Goal: Task Accomplishment & Management: Manage account settings

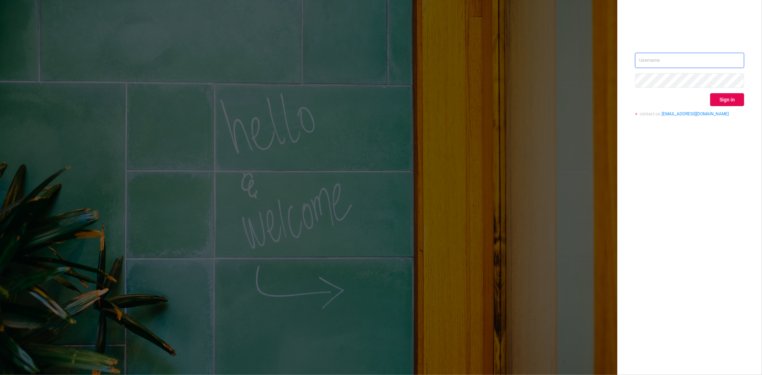
type input "[PERSON_NAME][EMAIL_ADDRESS][DOMAIN_NAME]"
click at [610, 92] on div "steve@protected.media Sign in contact us info@protected.media" at bounding box center [689, 87] width 109 height 69
click at [610, 95] on button "Sign in" at bounding box center [728, 99] width 34 height 13
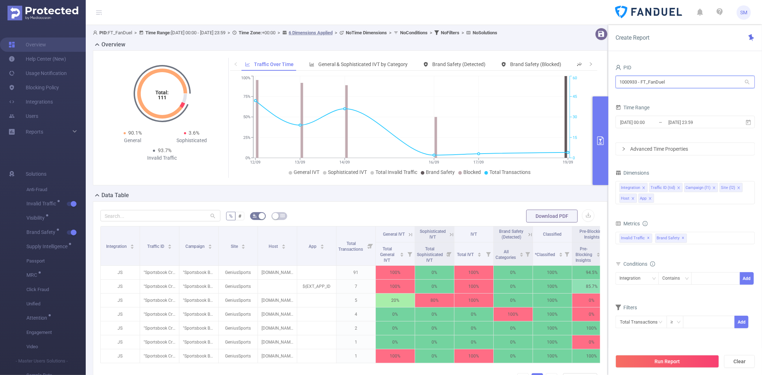
drag, startPoint x: 684, startPoint y: 84, endPoint x: 603, endPoint y: 78, distance: 81.4
click at [605, 80] on section "PID: FT_FanDuel > Time Range: 2025-09-12 00:00 - 2025-09-19 23:59 > Time Zone: …" at bounding box center [424, 236] width 677 height 423
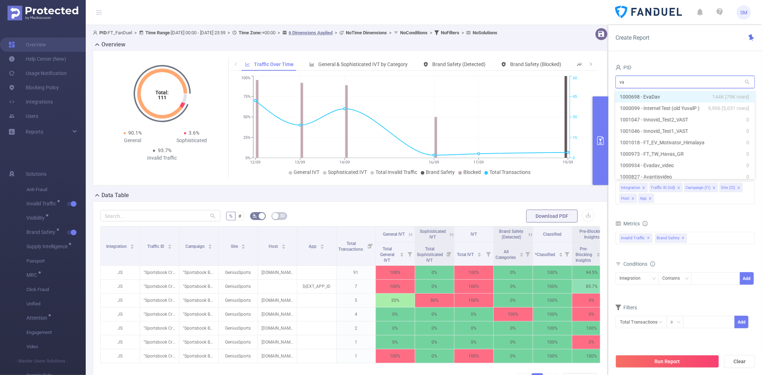
type input "v"
click at [602, 69] on div "Total: 111 Total: 111 90.1% General 3.6% Sophisticated 93.7% Invalid Traffic Tr…" at bounding box center [350, 117] width 515 height 135
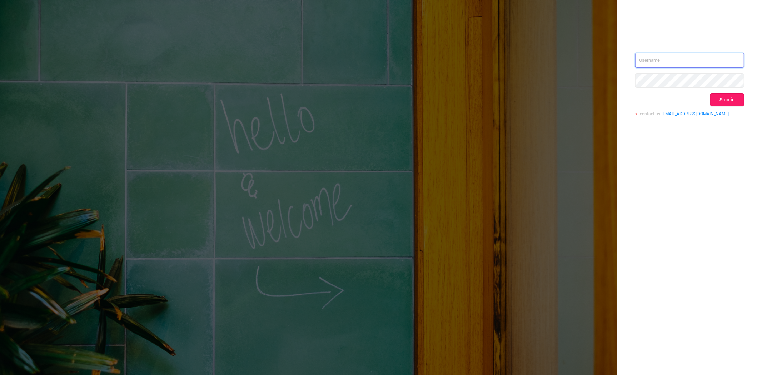
type input "[PERSON_NAME][EMAIL_ADDRESS][DOMAIN_NAME]"
click at [610, 102] on button "Sign in" at bounding box center [728, 99] width 34 height 13
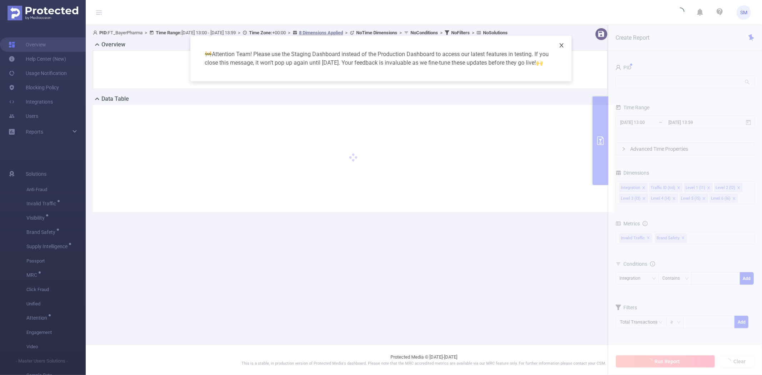
click at [563, 43] on icon "icon: close" at bounding box center [562, 46] width 6 height 6
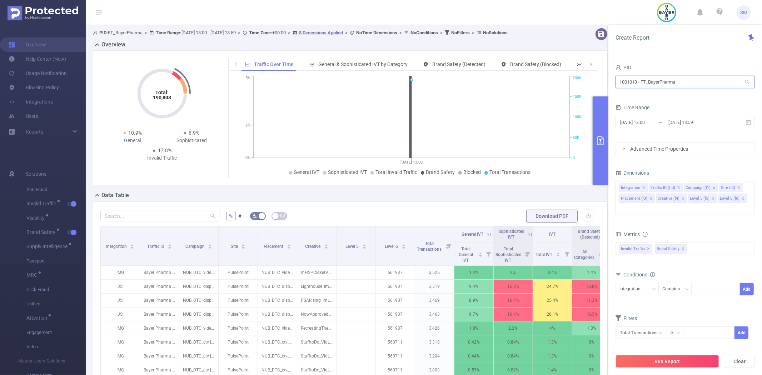
drag, startPoint x: 696, startPoint y: 79, endPoint x: 605, endPoint y: 76, distance: 90.5
click at [605, 76] on section "PID: FT_BayerPharma > Time Range: [DATE] 13:00 - [DATE] 13:59 > Time Zone: +00:…" at bounding box center [424, 257] width 677 height 465
type input "fandu"
click at [610, 95] on li "1000933 - FT_FanDuel 0" at bounding box center [685, 96] width 139 height 11
click at [610, 123] on icon at bounding box center [749, 122] width 6 height 6
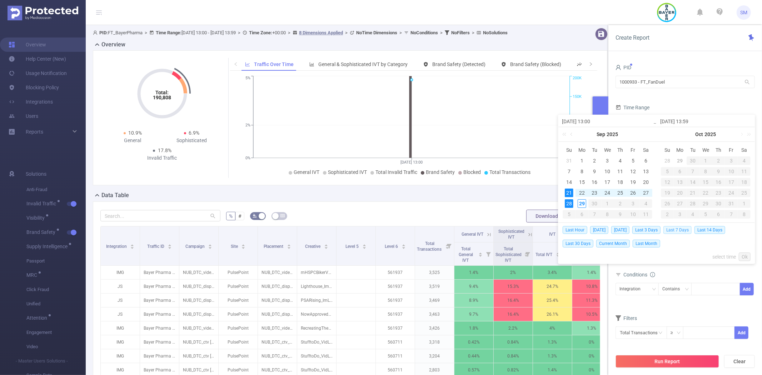
click at [610, 232] on span "Last 7 Days" at bounding box center [678, 230] width 28 height 8
type input "[DATE] 00:00"
type input "[DATE] 23:59"
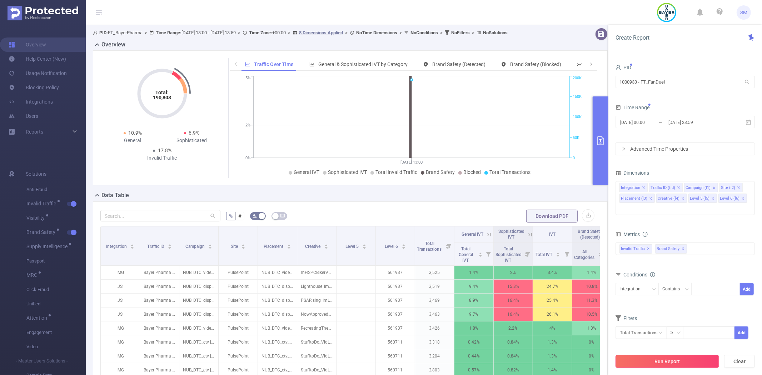
click at [610, 314] on button "Run Report" at bounding box center [668, 361] width 104 height 13
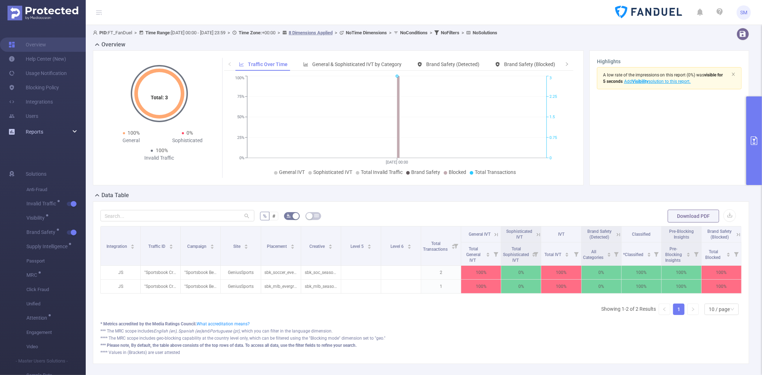
click at [74, 130] on div "Reports" at bounding box center [43, 132] width 86 height 14
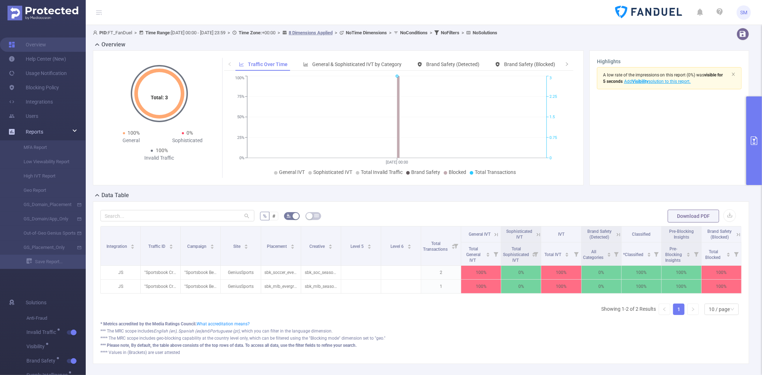
click at [39, 132] on span "Reports" at bounding box center [35, 132] width 18 height 6
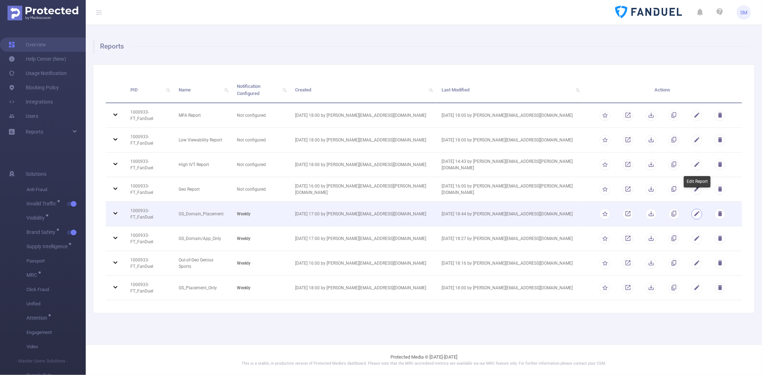
click at [610, 209] on button "button" at bounding box center [697, 214] width 11 height 11
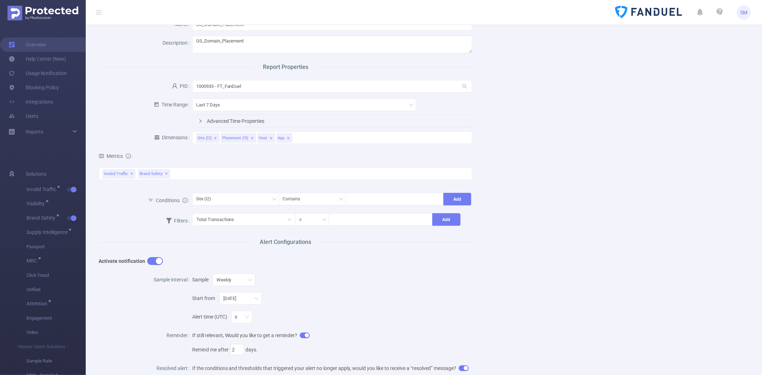
scroll to position [187, 0]
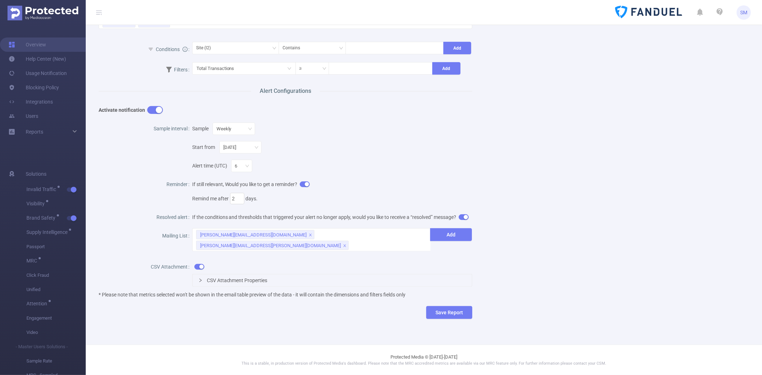
click at [459, 220] on button "button" at bounding box center [464, 217] width 10 height 6
click at [196, 266] on button "button" at bounding box center [199, 267] width 10 height 6
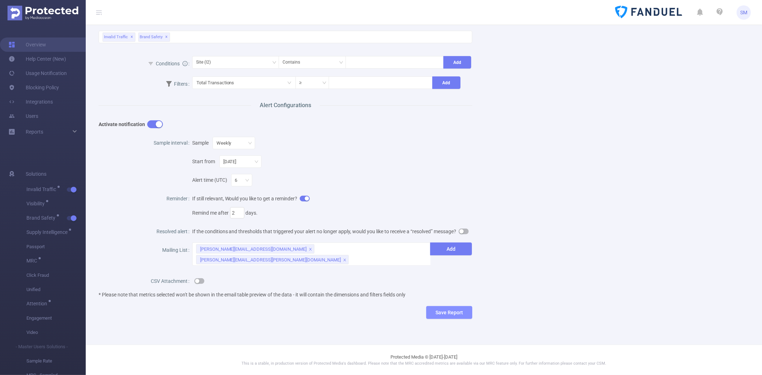
click at [450, 314] on button "Save Report" at bounding box center [449, 312] width 46 height 13
click at [480, 290] on button "Save" at bounding box center [480, 291] width 16 height 9
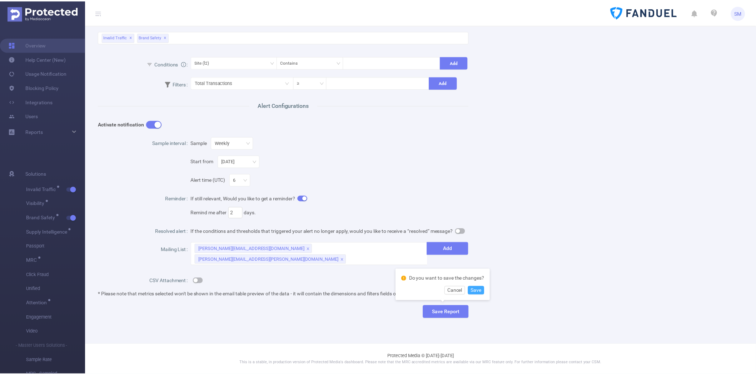
scroll to position [0, 0]
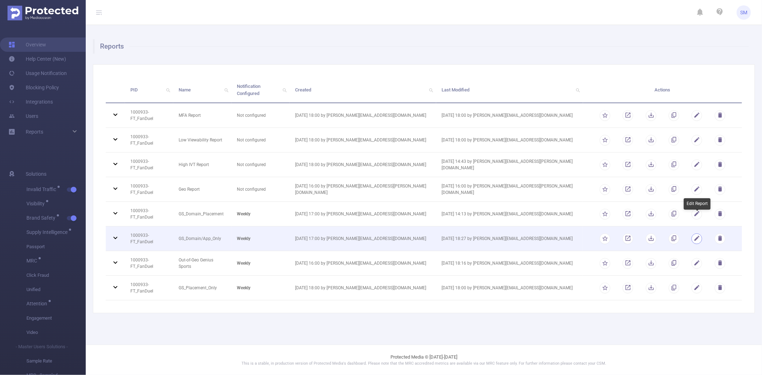
click at [610, 233] on button "button" at bounding box center [697, 238] width 11 height 11
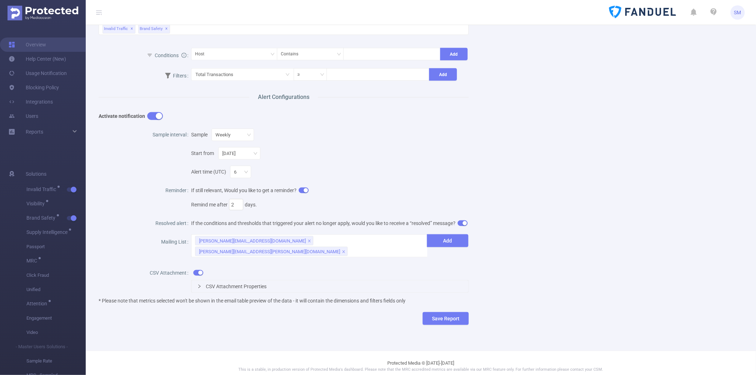
scroll to position [187, 0]
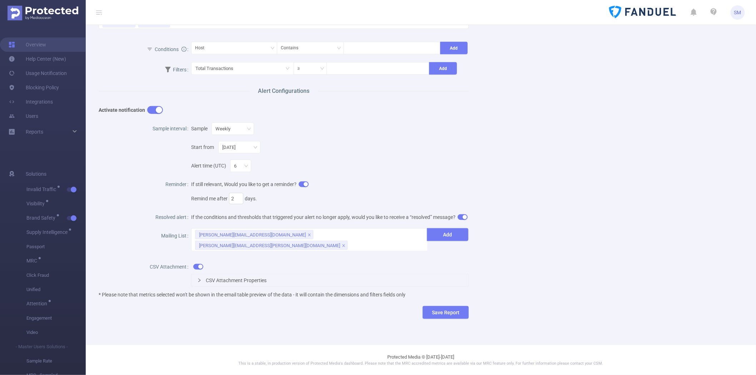
click at [458, 220] on button "button" at bounding box center [463, 217] width 10 height 6
click at [196, 267] on button "button" at bounding box center [198, 267] width 10 height 6
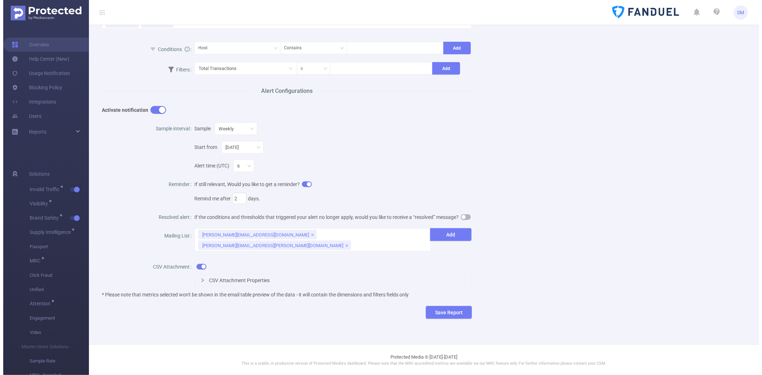
scroll to position [173, 0]
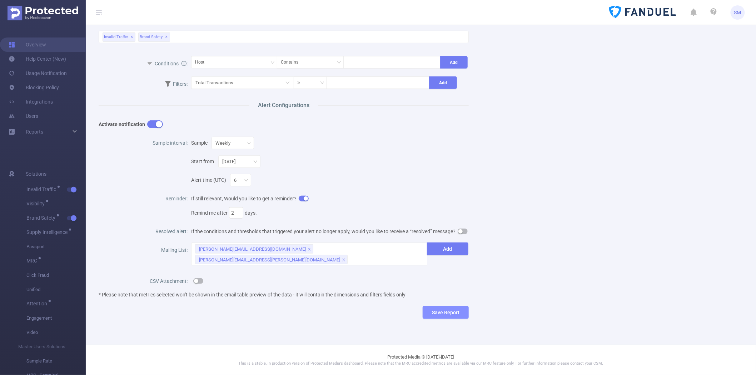
click at [438, 308] on button "Save Report" at bounding box center [446, 312] width 46 height 13
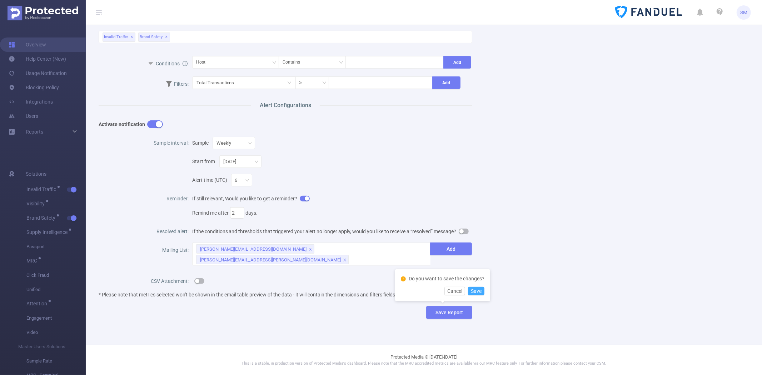
click at [476, 289] on button "Save" at bounding box center [476, 291] width 16 height 9
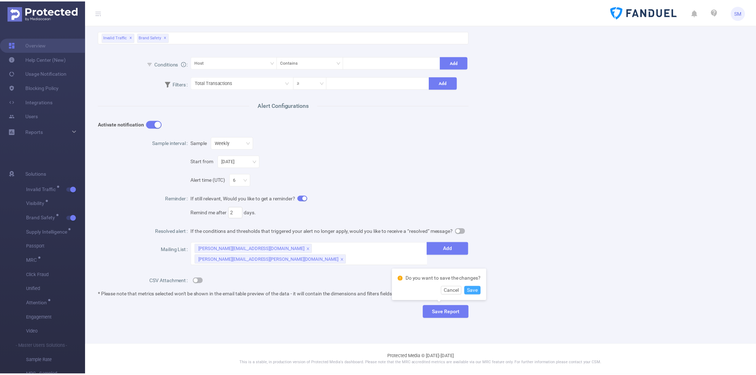
scroll to position [0, 0]
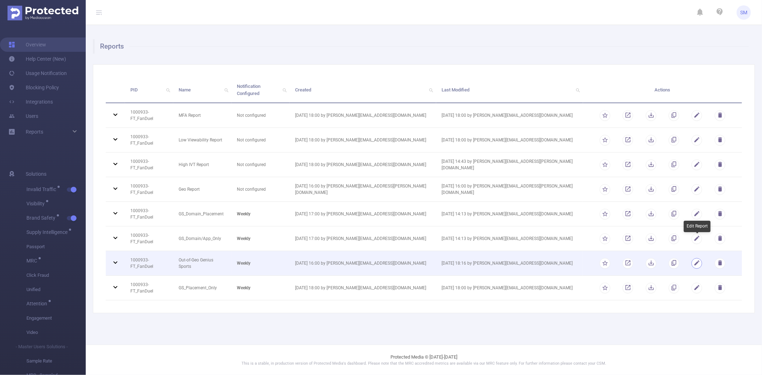
click at [610, 258] on button "button" at bounding box center [697, 263] width 11 height 11
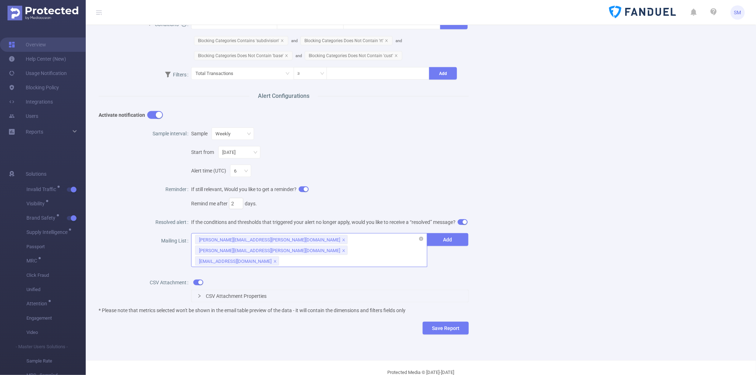
scroll to position [217, 0]
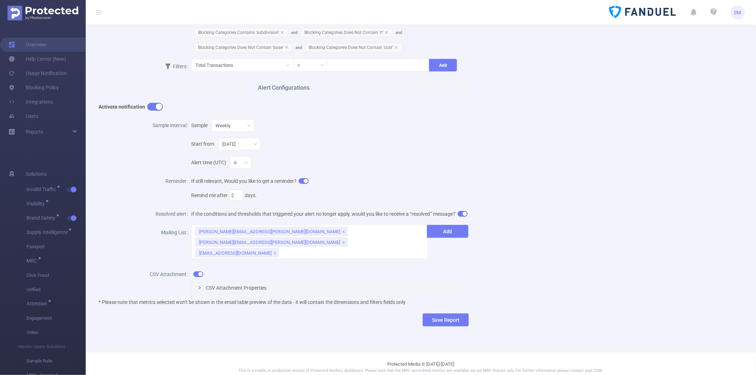
click at [458, 217] on button "button" at bounding box center [463, 214] width 10 height 6
click at [198, 267] on div "CSV Attachment Properties" at bounding box center [330, 281] width 278 height 29
click at [197, 272] on button "button" at bounding box center [198, 275] width 10 height 6
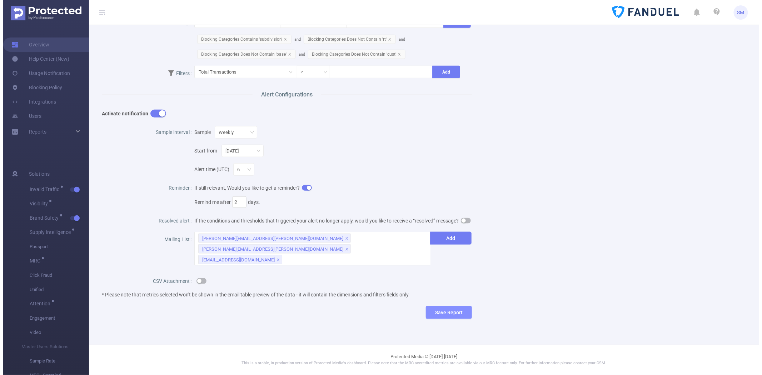
scroll to position [202, 0]
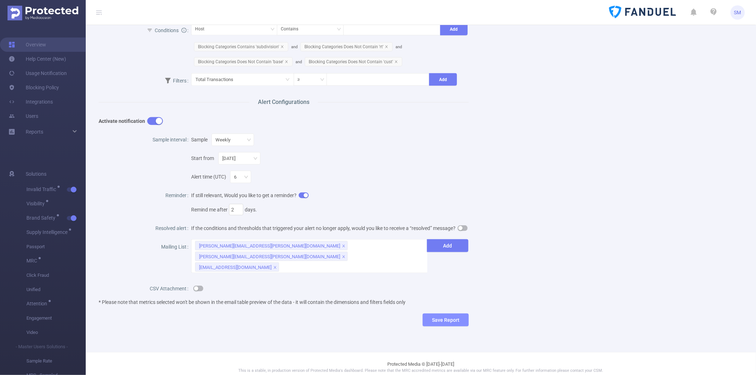
click at [430, 314] on button "Save Report" at bounding box center [446, 320] width 46 height 13
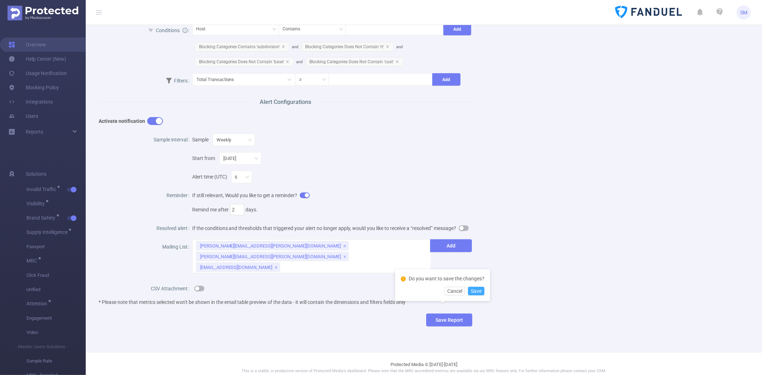
click at [479, 289] on button "Save" at bounding box center [476, 291] width 16 height 9
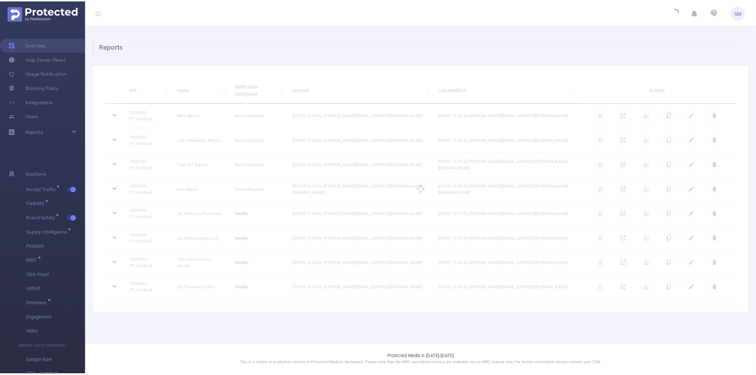
scroll to position [0, 0]
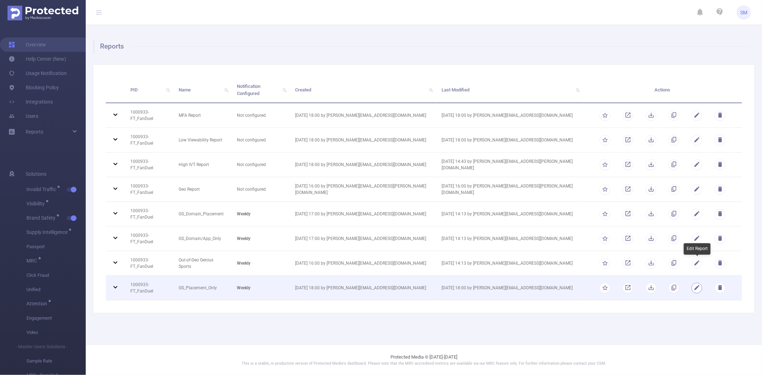
click at [610, 283] on button "button" at bounding box center [697, 288] width 11 height 11
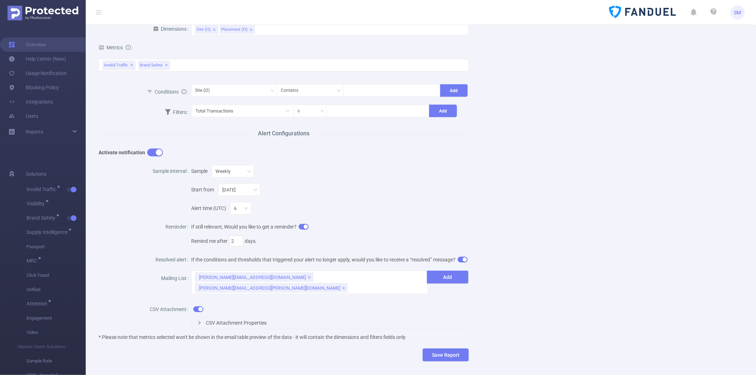
scroll to position [187, 0]
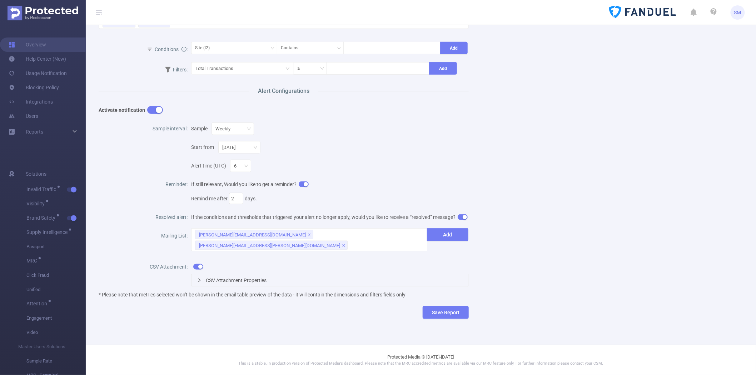
click at [458, 220] on button "button" at bounding box center [463, 217] width 10 height 6
click at [194, 267] on button "button" at bounding box center [198, 267] width 10 height 6
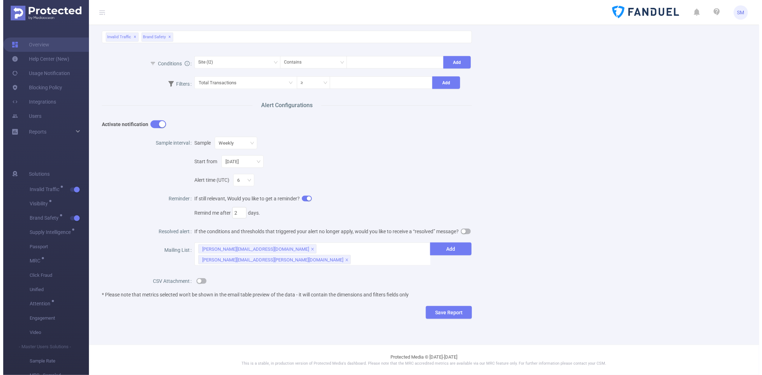
scroll to position [173, 0]
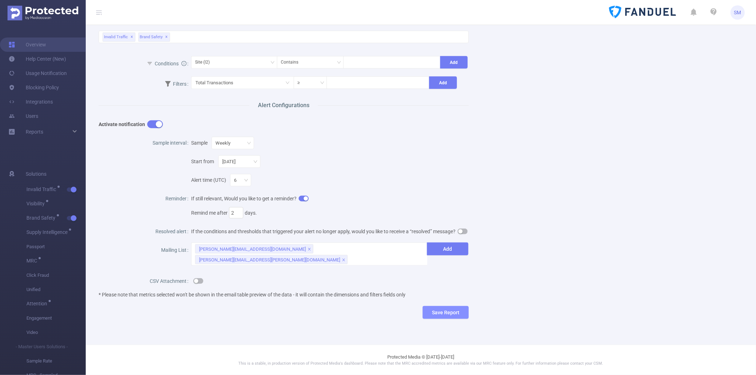
click at [431, 306] on button "Save Report" at bounding box center [446, 312] width 46 height 13
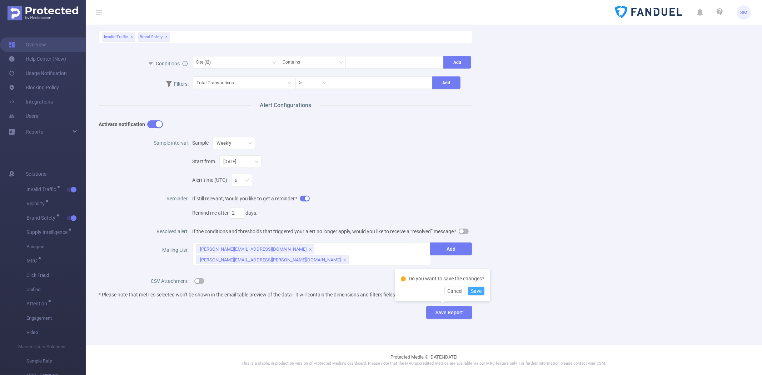
click at [474, 291] on button "Save" at bounding box center [476, 291] width 16 height 9
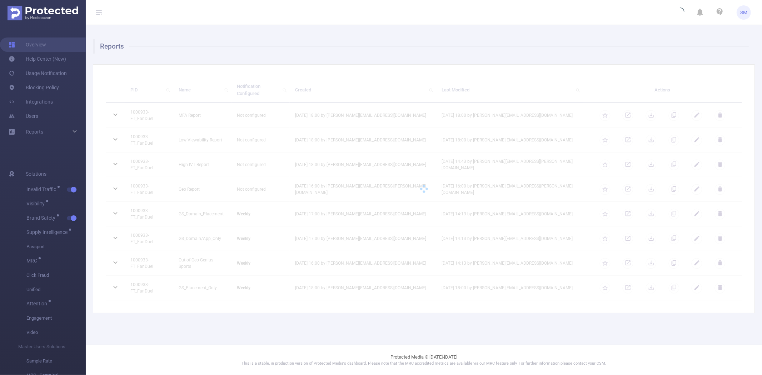
scroll to position [0, 0]
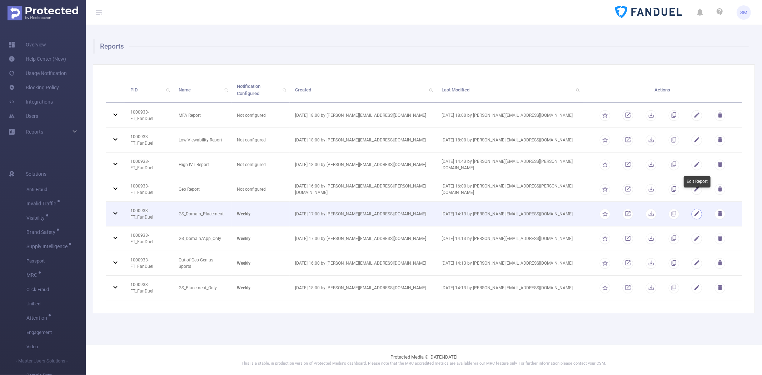
click at [700, 209] on button "button" at bounding box center [697, 214] width 11 height 11
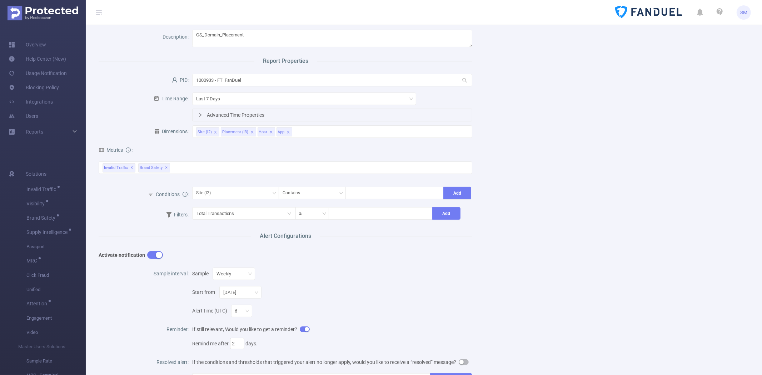
scroll to position [173, 0]
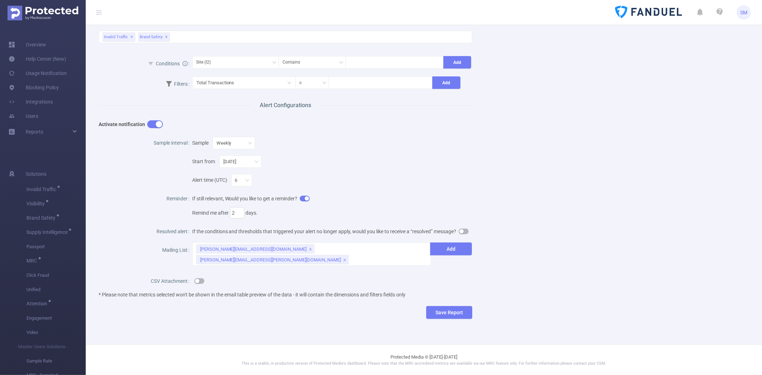
click at [154, 122] on button "button" at bounding box center [155, 124] width 16 height 8
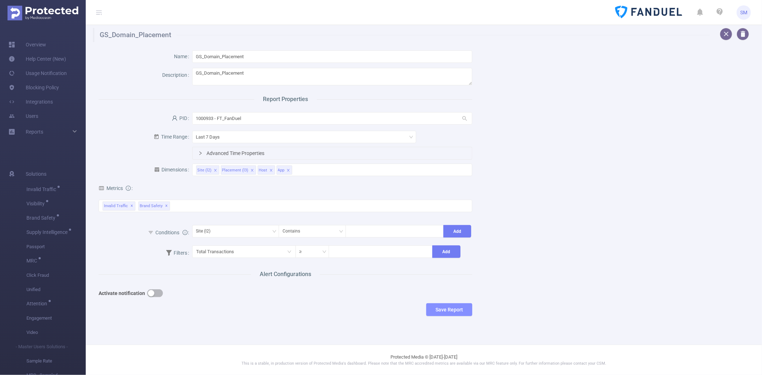
click at [456, 309] on button "Save Report" at bounding box center [449, 309] width 46 height 13
click at [483, 286] on button "Save" at bounding box center [483, 288] width 16 height 9
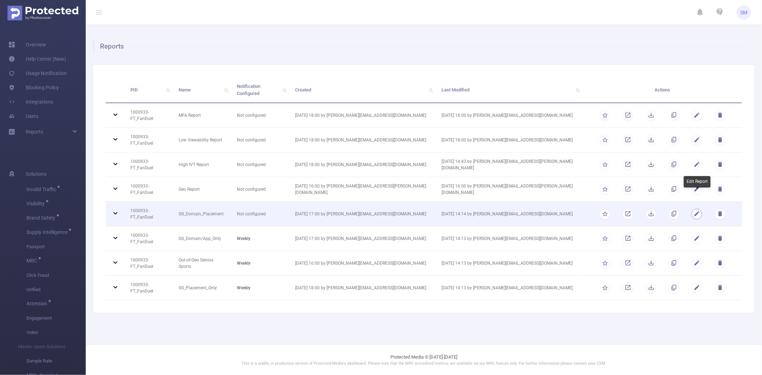
click at [698, 209] on button "button" at bounding box center [697, 214] width 11 height 11
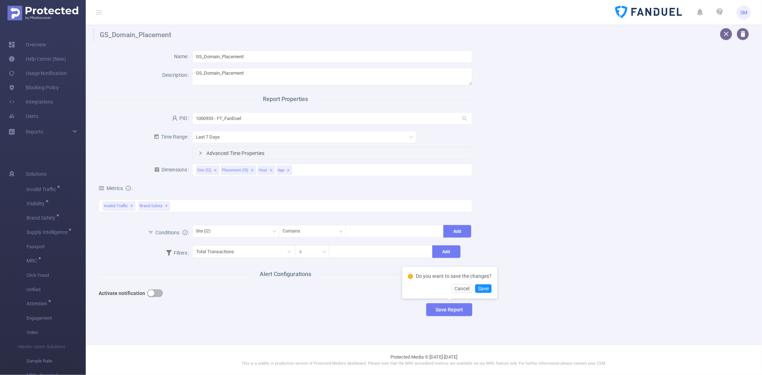
drag, startPoint x: 603, startPoint y: 166, endPoint x: 582, endPoint y: 154, distance: 24.0
click at [598, 162] on div "Name GS_Domain_Placement Description GS_Domain_Placement Report Properties PID …" at bounding box center [421, 185] width 662 height 286
click at [726, 34] on button "button" at bounding box center [726, 34] width 13 height 13
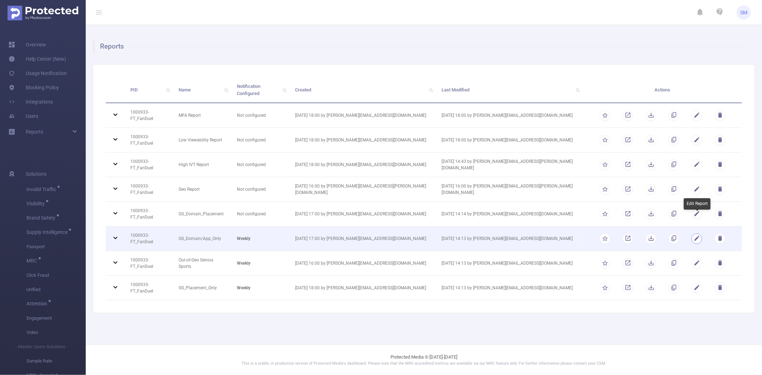
click at [701, 233] on button "button" at bounding box center [697, 238] width 11 height 11
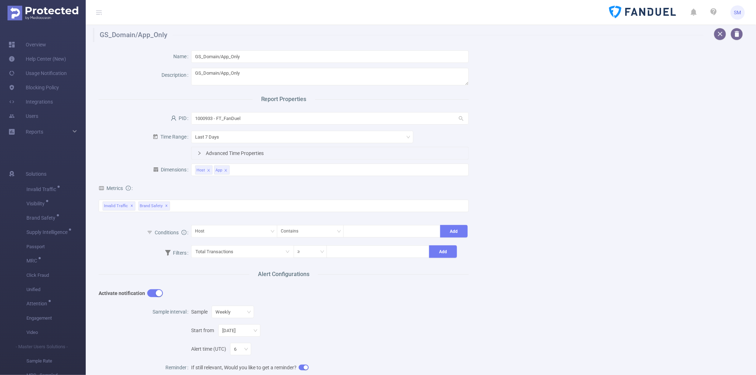
click at [156, 294] on button "button" at bounding box center [155, 293] width 16 height 8
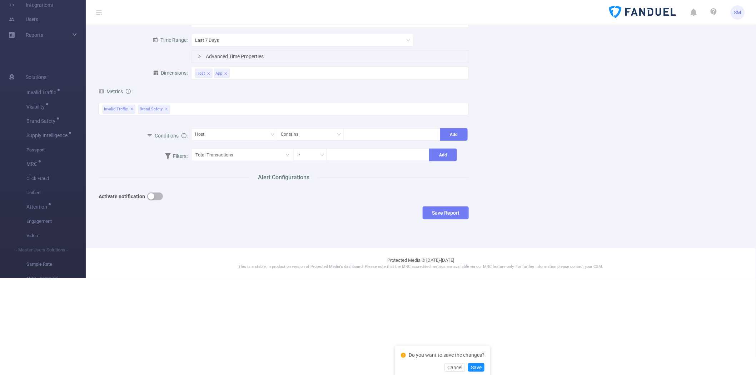
scroll to position [103, 0]
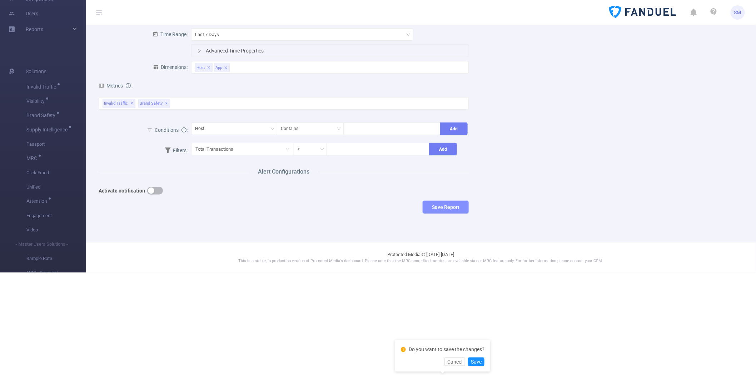
click at [459, 211] on button "Save Report" at bounding box center [446, 207] width 46 height 13
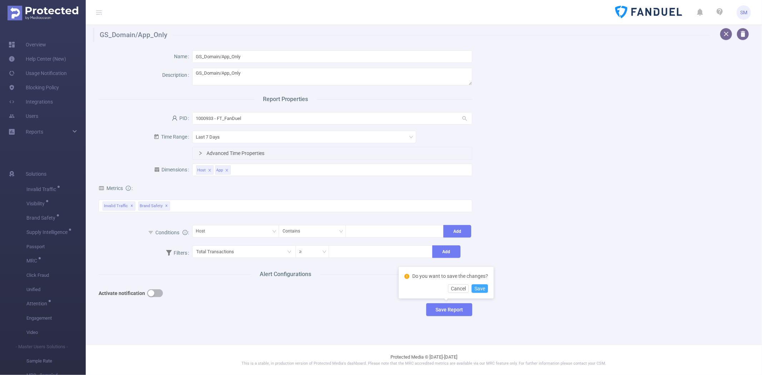
click at [479, 287] on button "Save" at bounding box center [480, 288] width 16 height 9
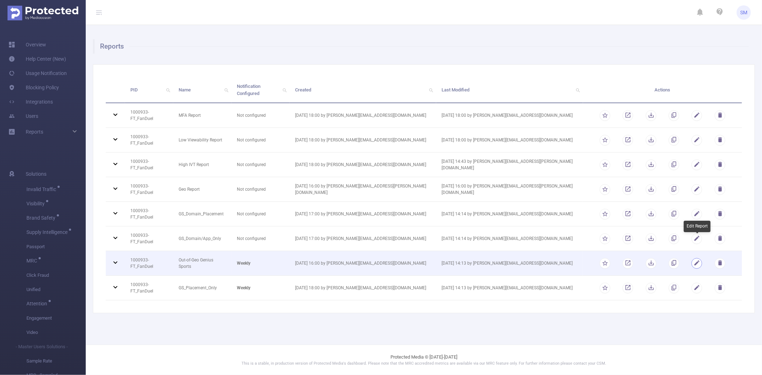
click at [699, 258] on button "button" at bounding box center [697, 263] width 11 height 11
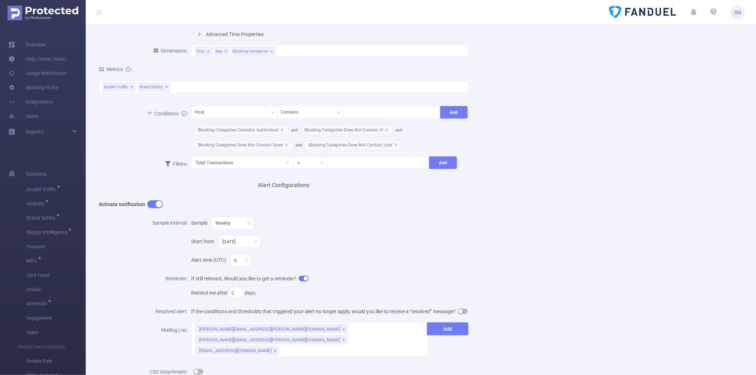
click at [152, 203] on button "button" at bounding box center [155, 205] width 16 height 8
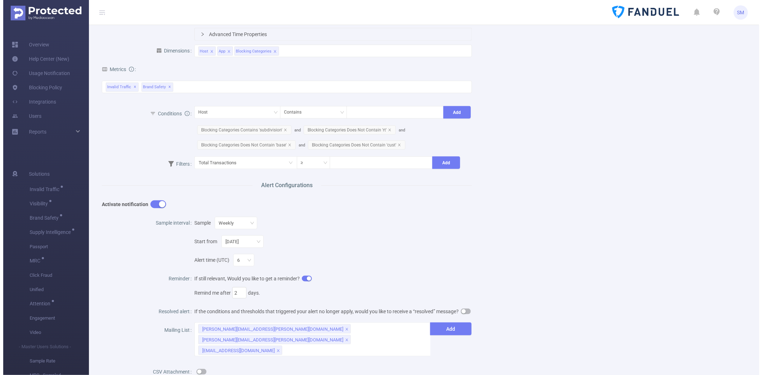
scroll to position [26, 0]
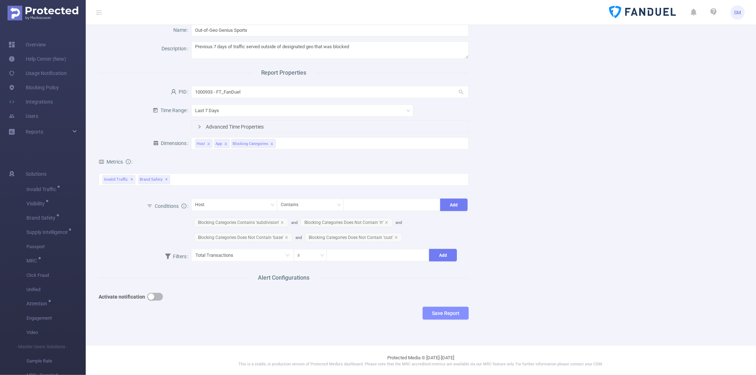
click at [441, 310] on button "Save Report" at bounding box center [446, 313] width 46 height 13
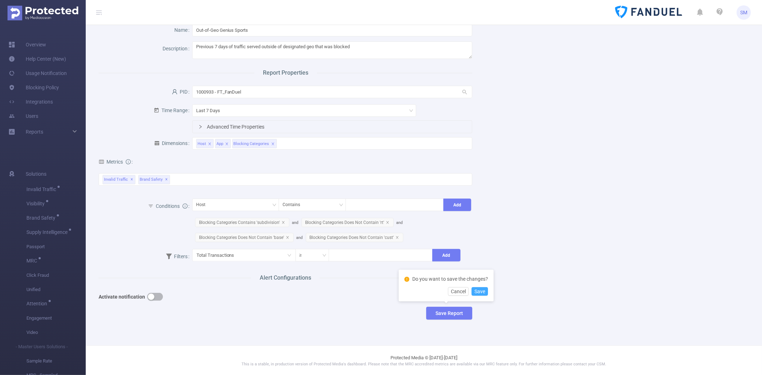
click at [479, 293] on button "Save" at bounding box center [480, 291] width 16 height 9
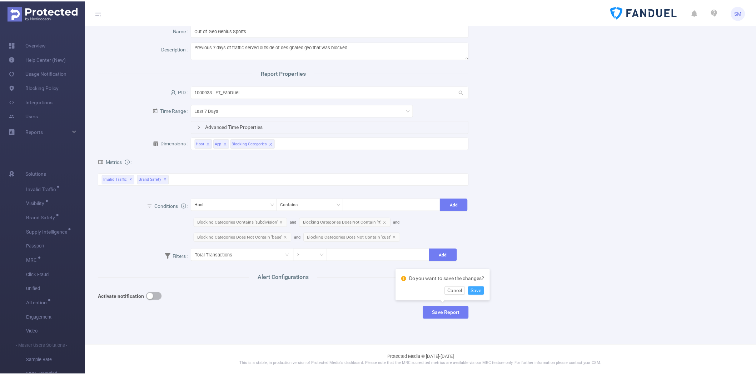
scroll to position [0, 0]
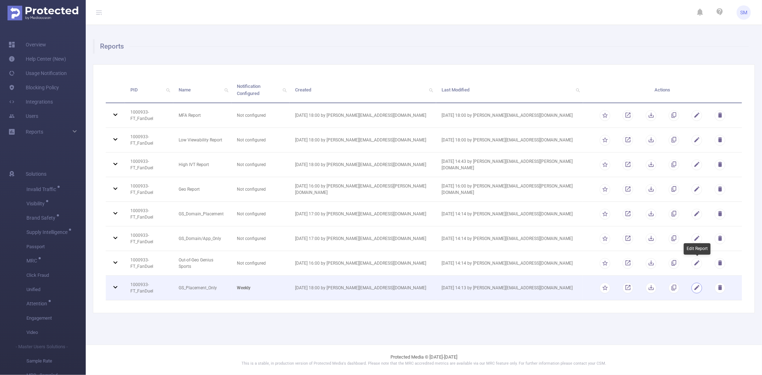
click at [699, 283] on button "button" at bounding box center [697, 288] width 11 height 11
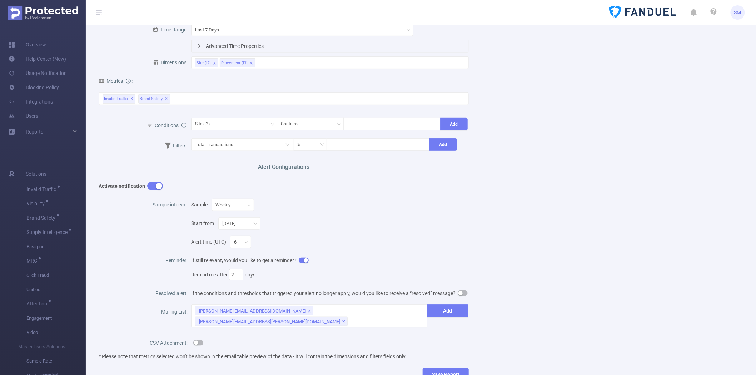
scroll to position [119, 0]
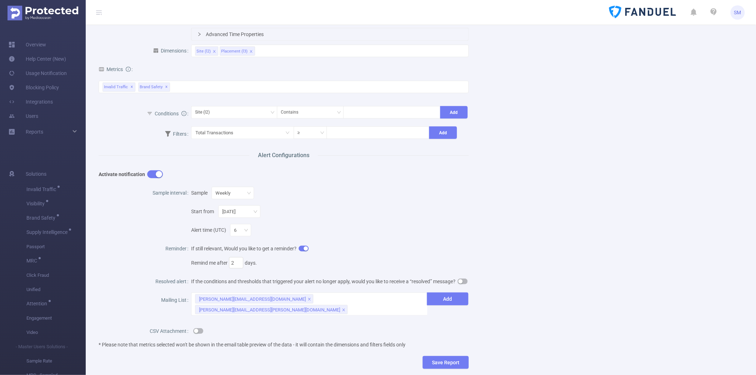
click at [157, 169] on div "Activate notification" at bounding box center [238, 174] width 278 height 14
click at [155, 170] on button "button" at bounding box center [155, 174] width 16 height 8
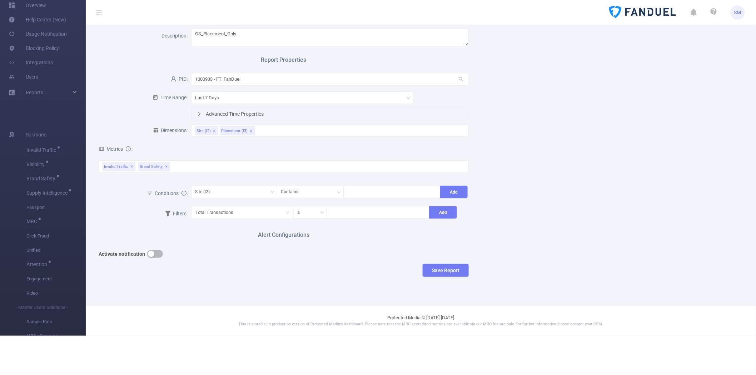
scroll to position [40, 0]
drag, startPoint x: 452, startPoint y: 279, endPoint x: 456, endPoint y: 273, distance: 7.6
click at [453, 277] on div "Name GS_Placement_Only Description GS_Placement_Only Report Properties PID 1000…" at bounding box center [418, 146] width 656 height 286
click at [456, 273] on button "Save Report" at bounding box center [446, 270] width 46 height 13
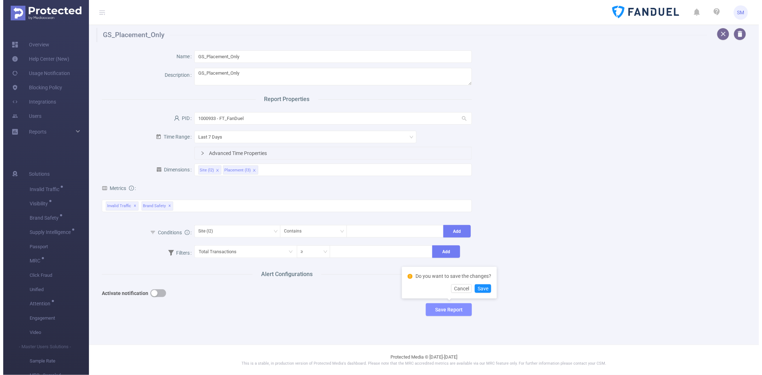
scroll to position [0, 0]
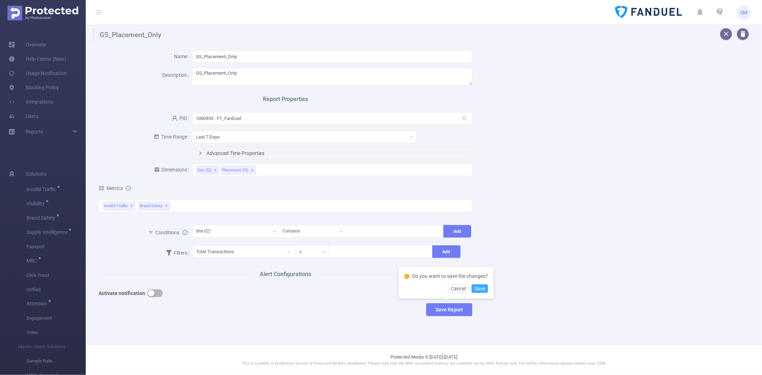
click at [483, 287] on button "Save" at bounding box center [480, 288] width 16 height 9
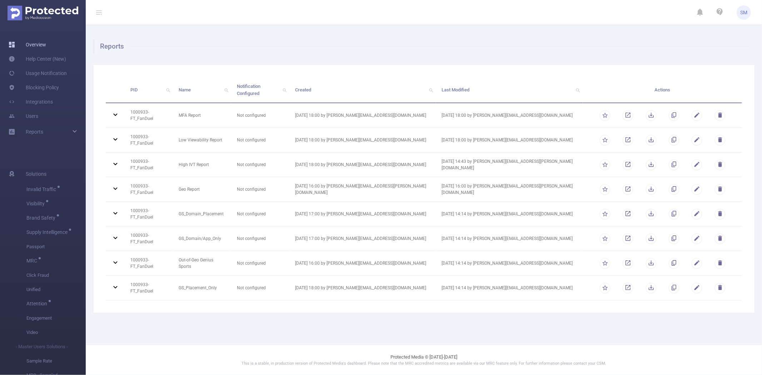
click at [44, 46] on link "Overview" at bounding box center [28, 45] width 38 height 14
